Goal: Find contact information: Find contact information

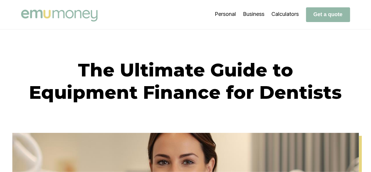
click at [83, 16] on img at bounding box center [59, 16] width 76 height 12
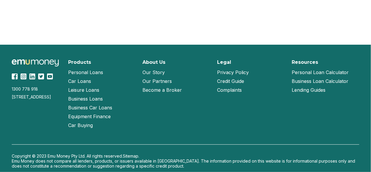
scroll to position [1338, 0]
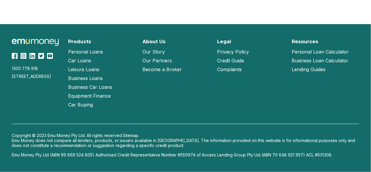
click at [145, 59] on link "Our Partners" at bounding box center [157, 60] width 29 height 9
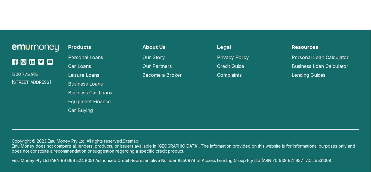
scroll to position [632, 0]
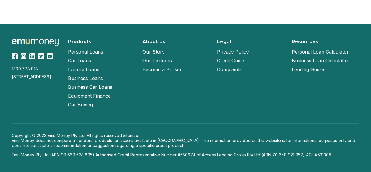
click at [156, 51] on link "Our Story" at bounding box center [154, 51] width 22 height 9
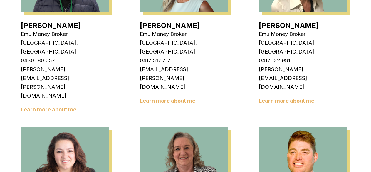
scroll to position [882, 0]
